Goal: Task Accomplishment & Management: Use online tool/utility

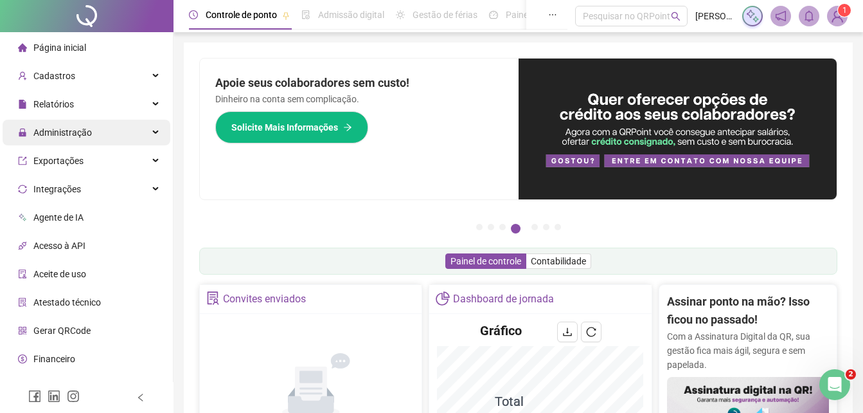
click at [59, 134] on span "Administração" at bounding box center [62, 132] width 59 height 10
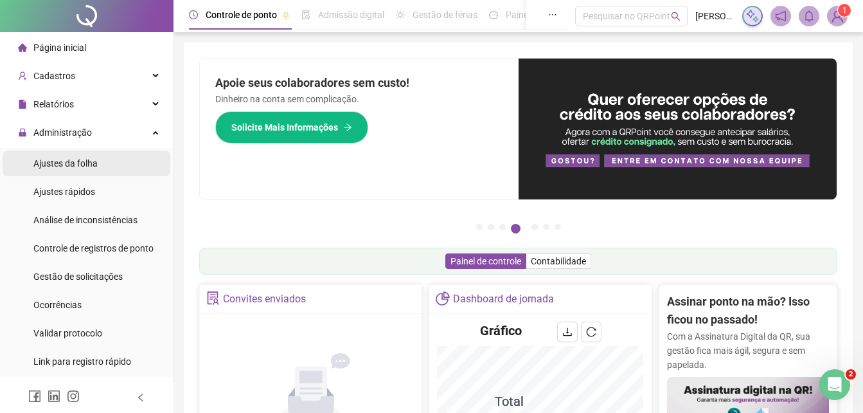
click at [71, 164] on span "Ajustes da folha" at bounding box center [65, 163] width 64 height 10
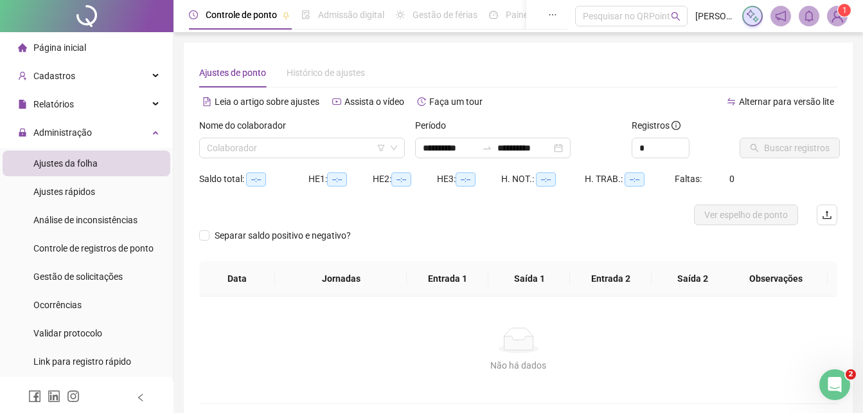
type input "**********"
click at [320, 150] on input "search" at bounding box center [296, 147] width 179 height 19
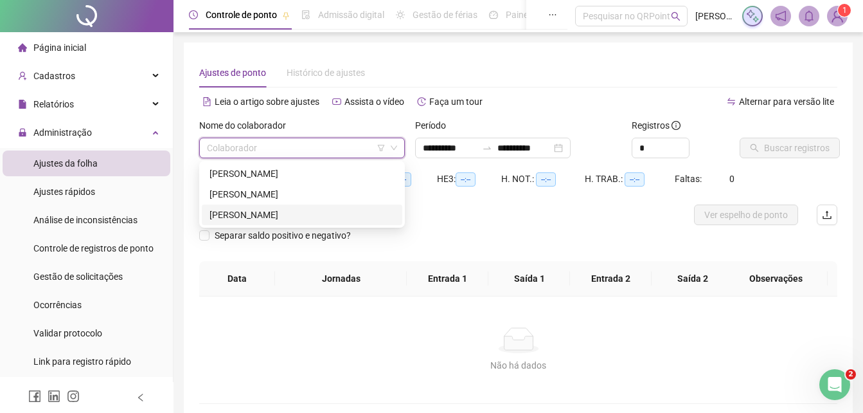
click at [285, 208] on div "[PERSON_NAME]" at bounding box center [302, 215] width 185 height 14
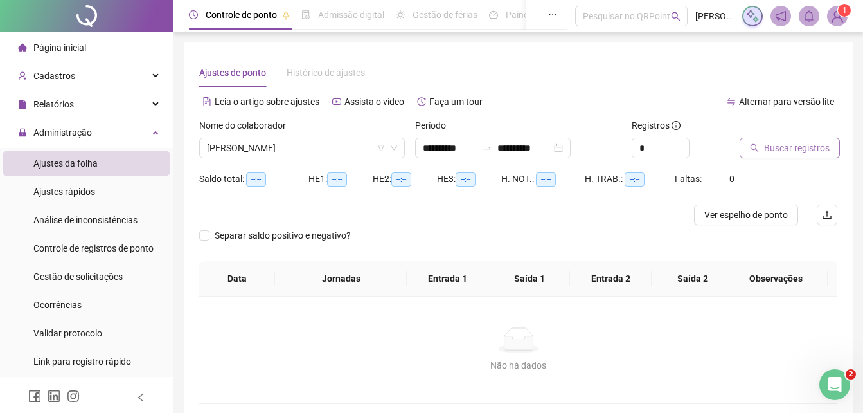
click at [779, 152] on span "Buscar registros" at bounding box center [797, 148] width 66 height 14
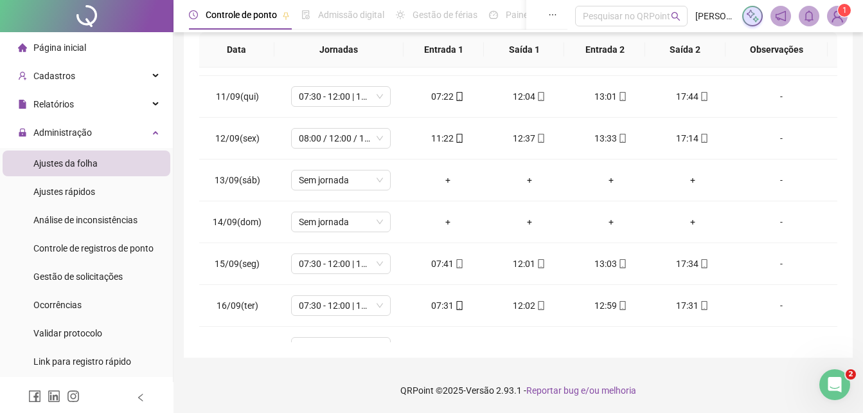
scroll to position [603, 0]
